Goal: Transaction & Acquisition: Book appointment/travel/reservation

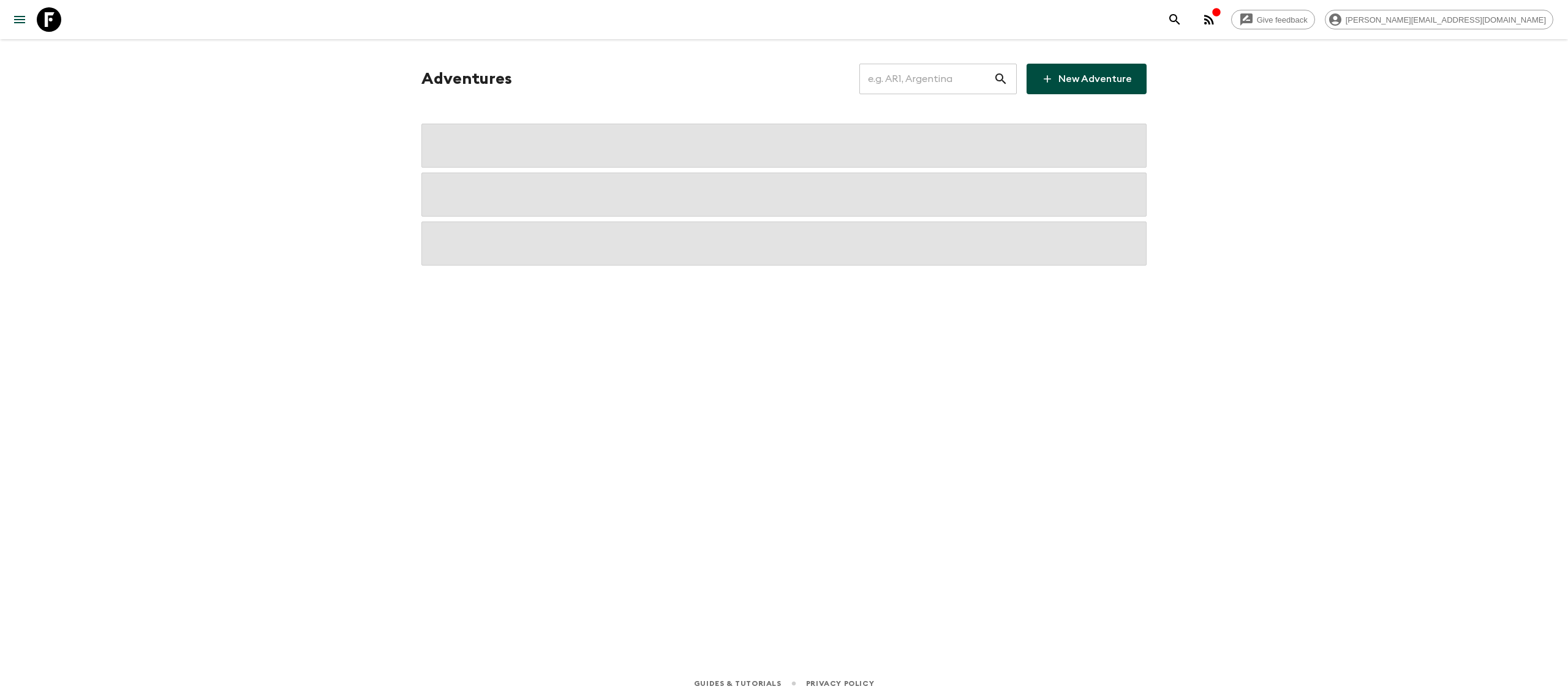
click at [933, 81] on input "text" at bounding box center [926, 79] width 134 height 34
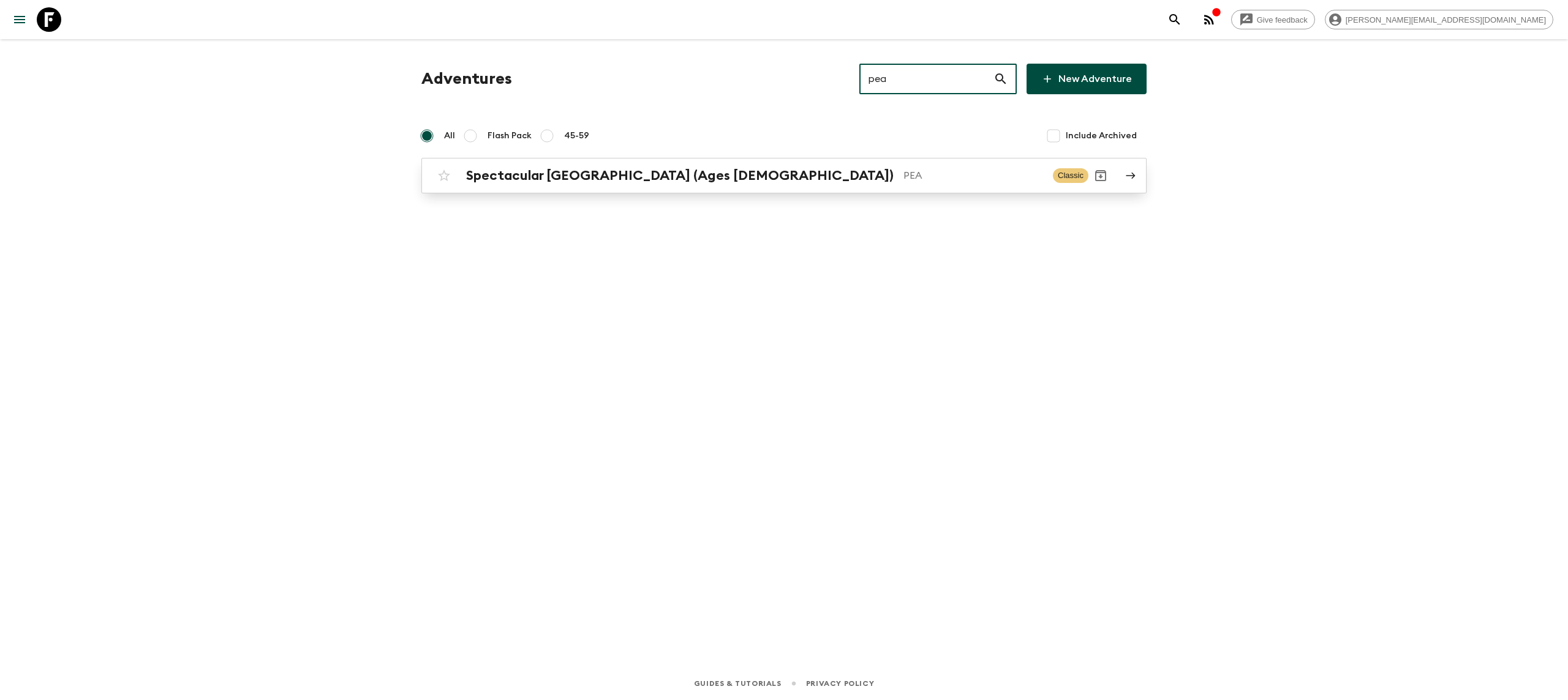
type input "pea"
click at [588, 175] on h2 "Spectacular [GEOGRAPHIC_DATA] (Ages [DEMOGRAPHIC_DATA])" at bounding box center [680, 176] width 428 height 16
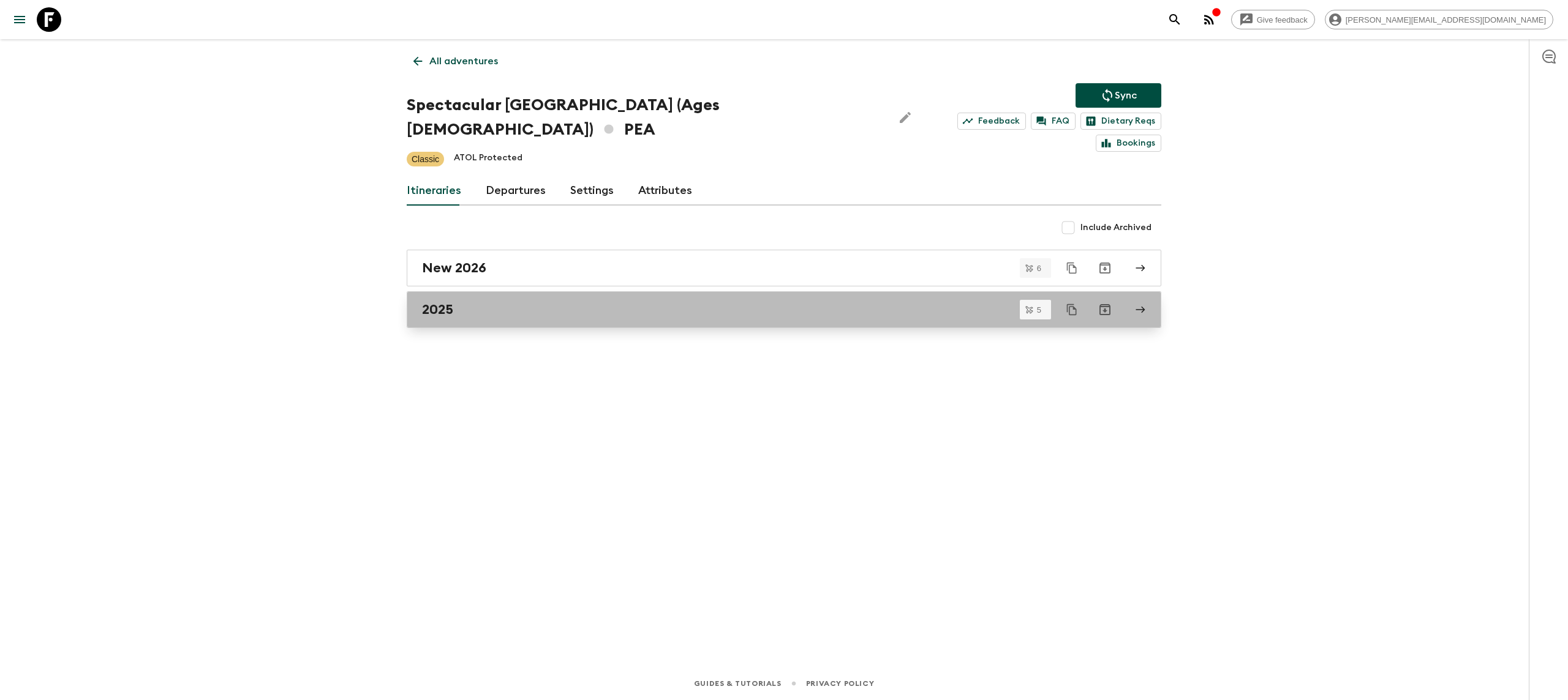
click at [533, 302] on div "2025" at bounding box center [772, 310] width 700 height 16
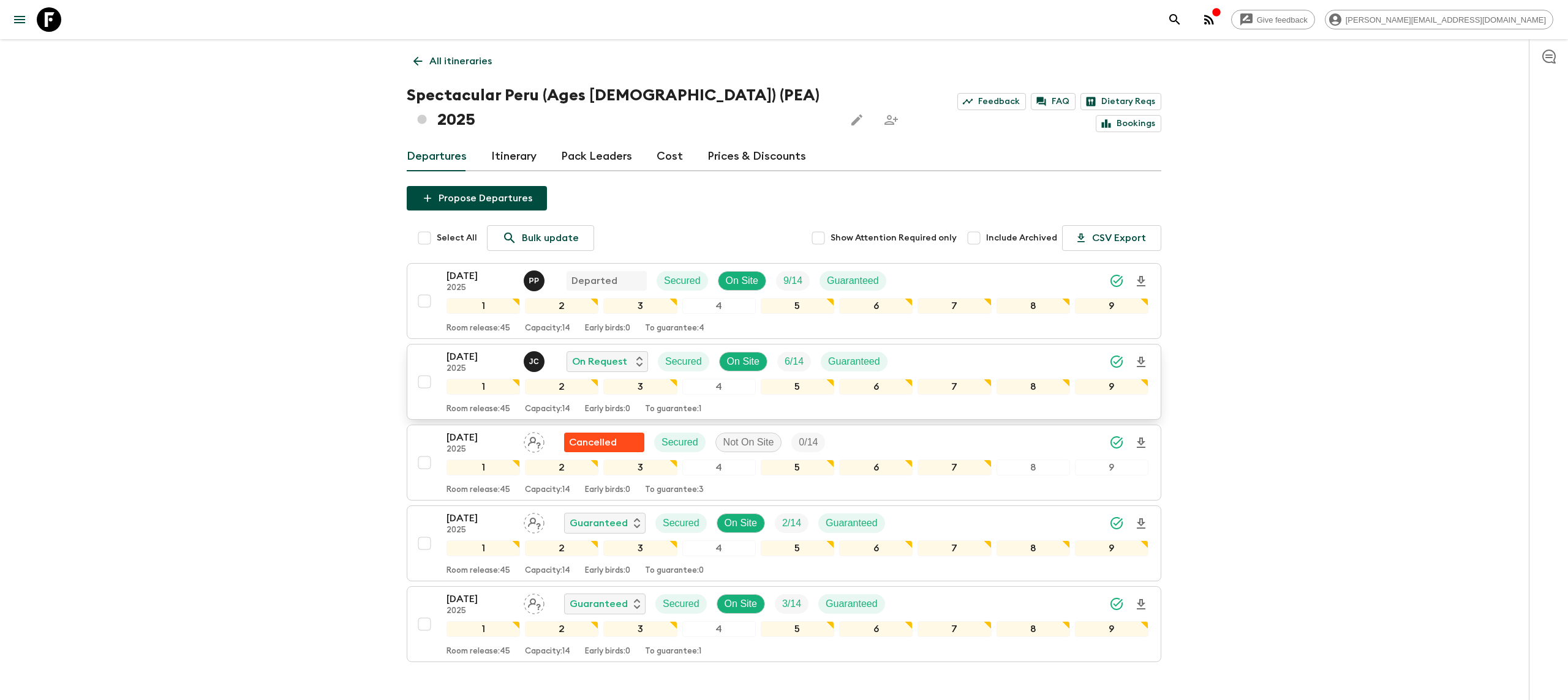
click at [1143, 355] on icon "Download Onboarding" at bounding box center [1141, 362] width 15 height 15
